Goal: Consume media (video, audio)

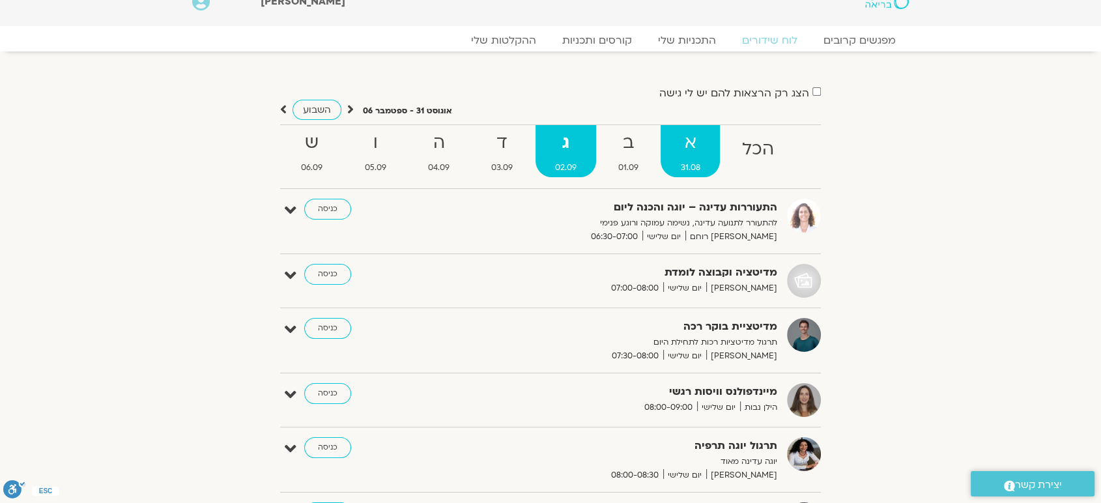
click at [692, 158] on link "א 31.08" at bounding box center [689, 151] width 59 height 52
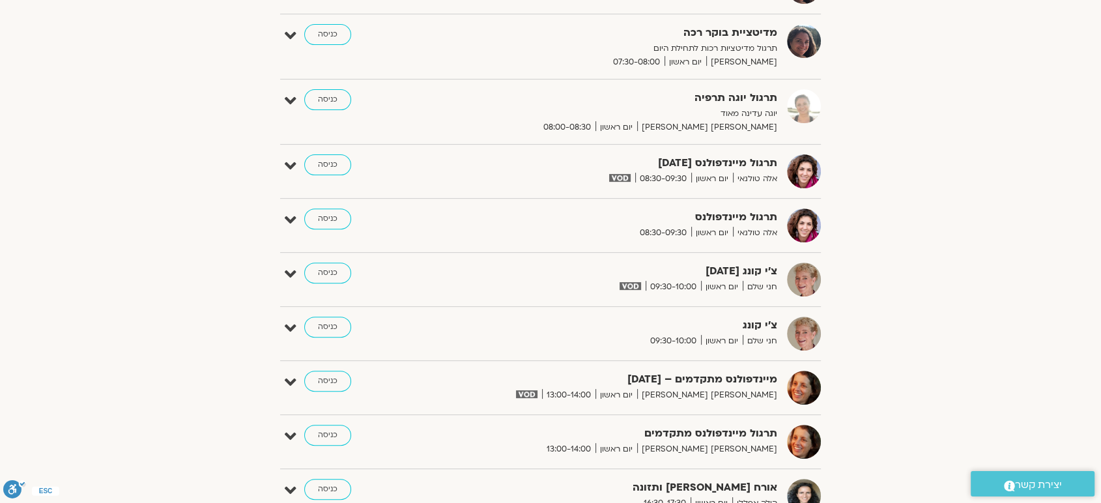
scroll to position [541, 0]
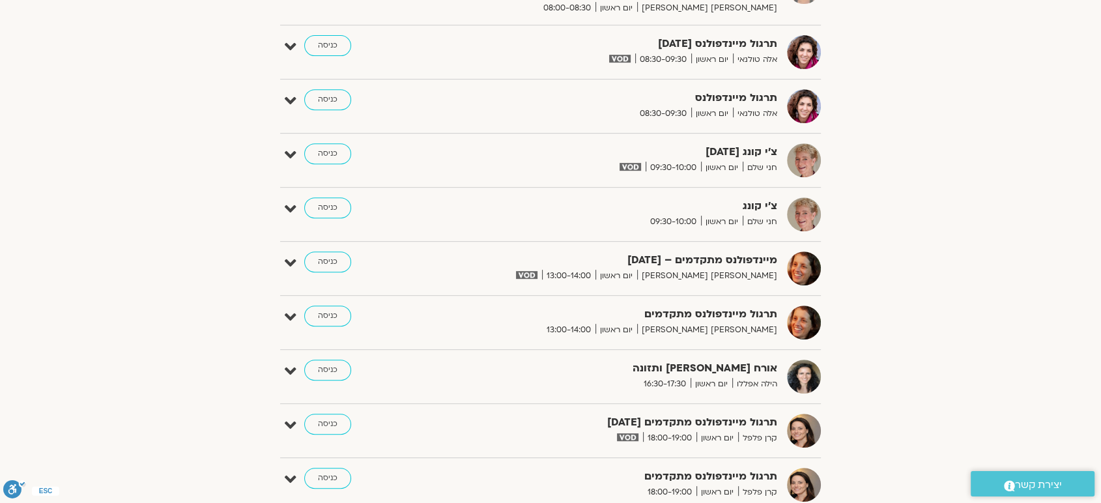
click at [733, 262] on strong "מיינדפולנס מתקדמים – [DATE]" at bounding box center [617, 260] width 319 height 18
click at [537, 272] on img at bounding box center [526, 275] width 21 height 8
click at [323, 260] on link "כניסה" at bounding box center [327, 261] width 47 height 21
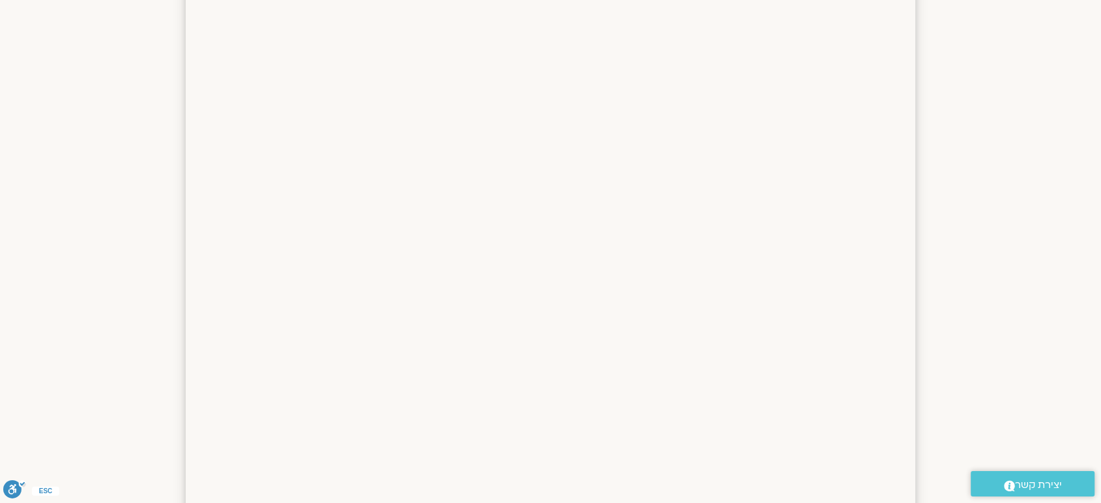
scroll to position [943, 0]
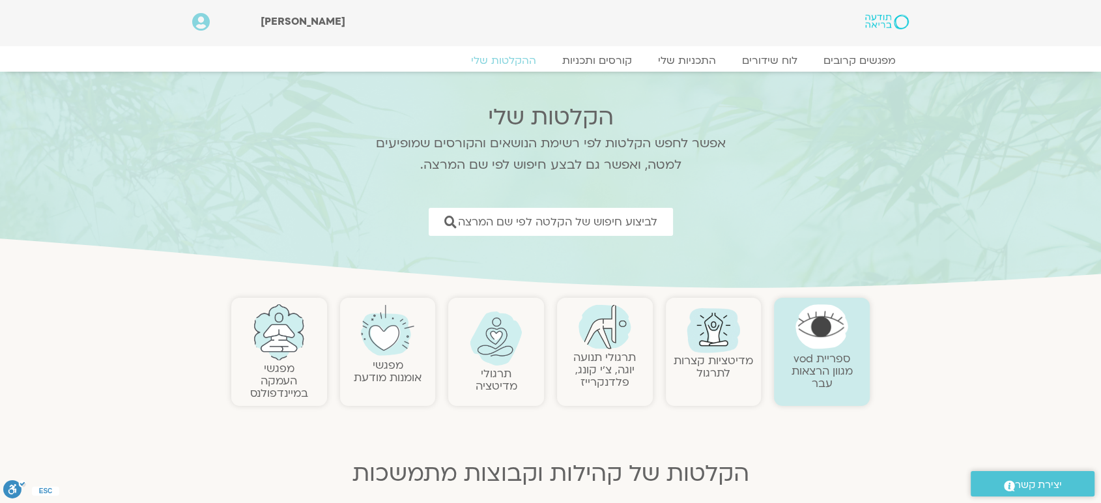
click at [881, 13] on link at bounding box center [851, 22] width 115 height 18
